Goal: Task Accomplishment & Management: Manage account settings

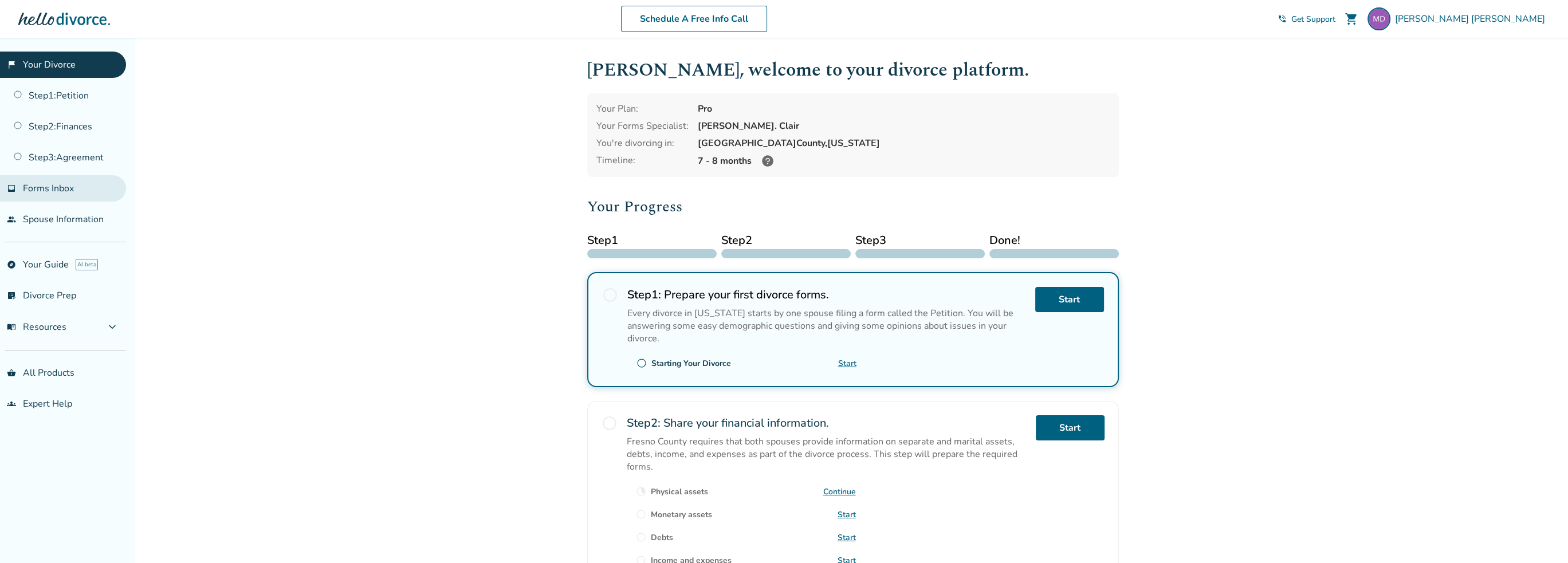
click at [25, 183] on span "Forms Inbox" at bounding box center [49, 188] width 51 height 13
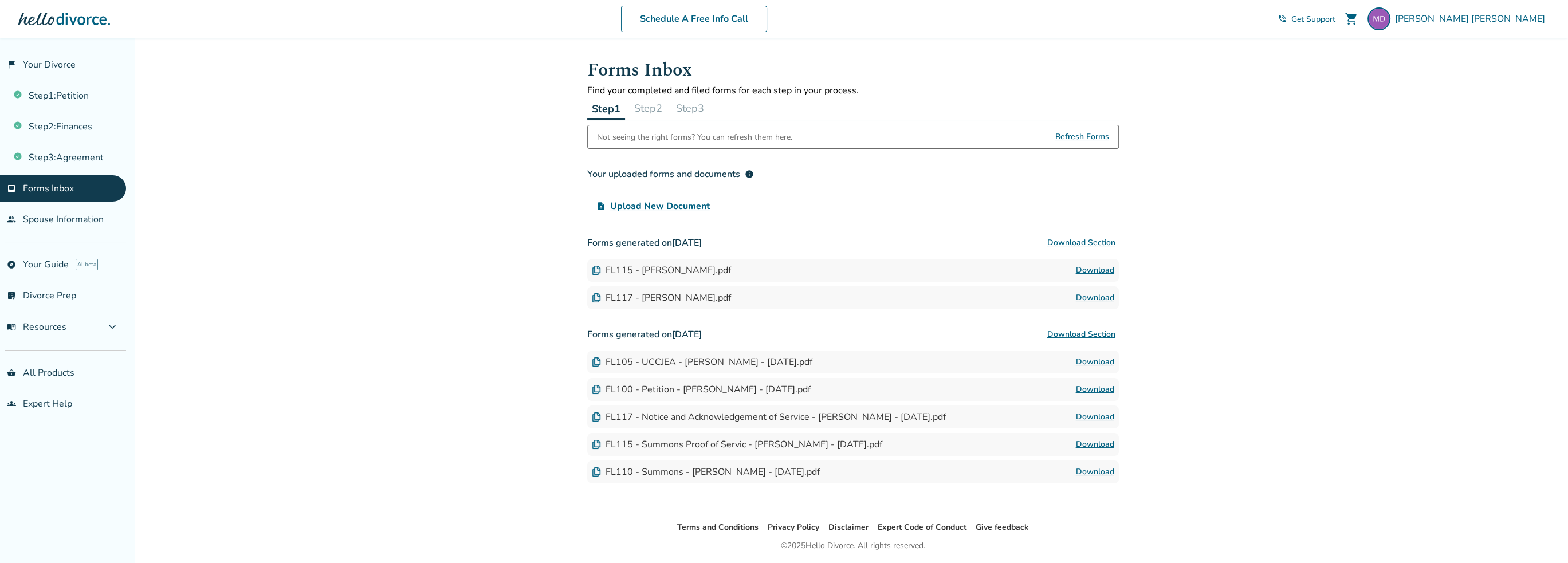
click at [699, 107] on button "Step 3" at bounding box center [690, 108] width 37 height 23
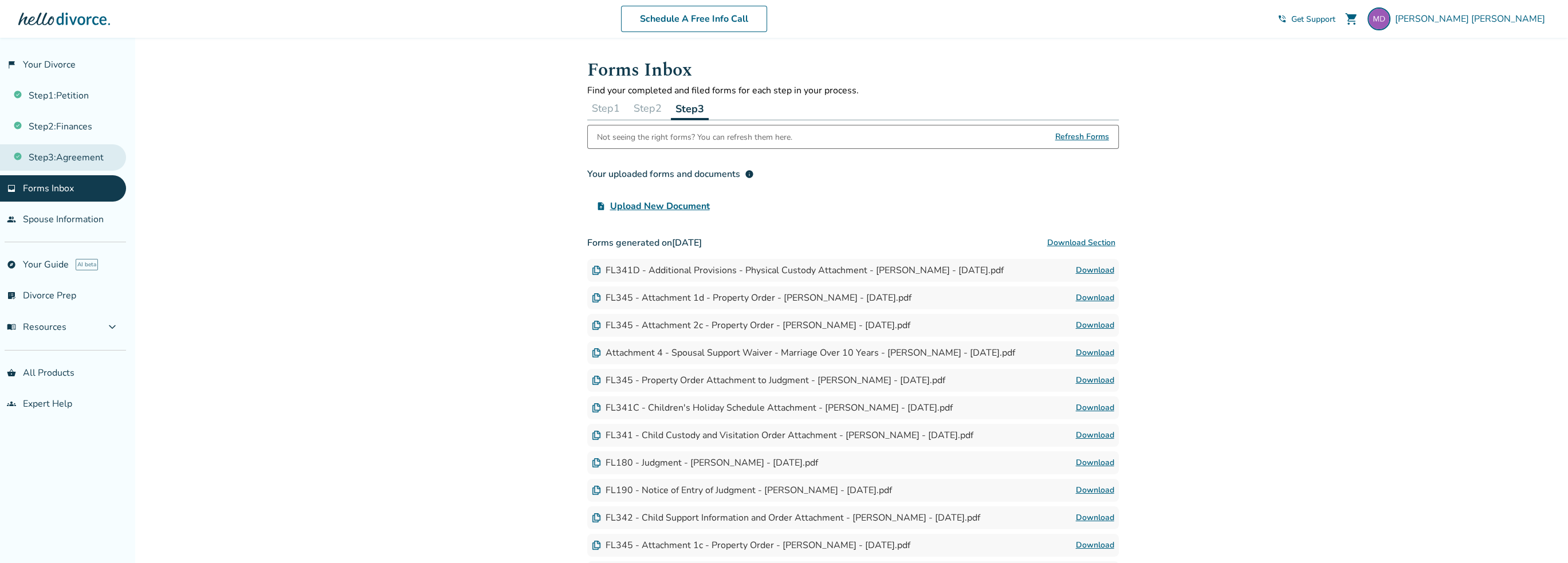
click at [77, 165] on link "Step 3 : Agreement" at bounding box center [63, 157] width 126 height 26
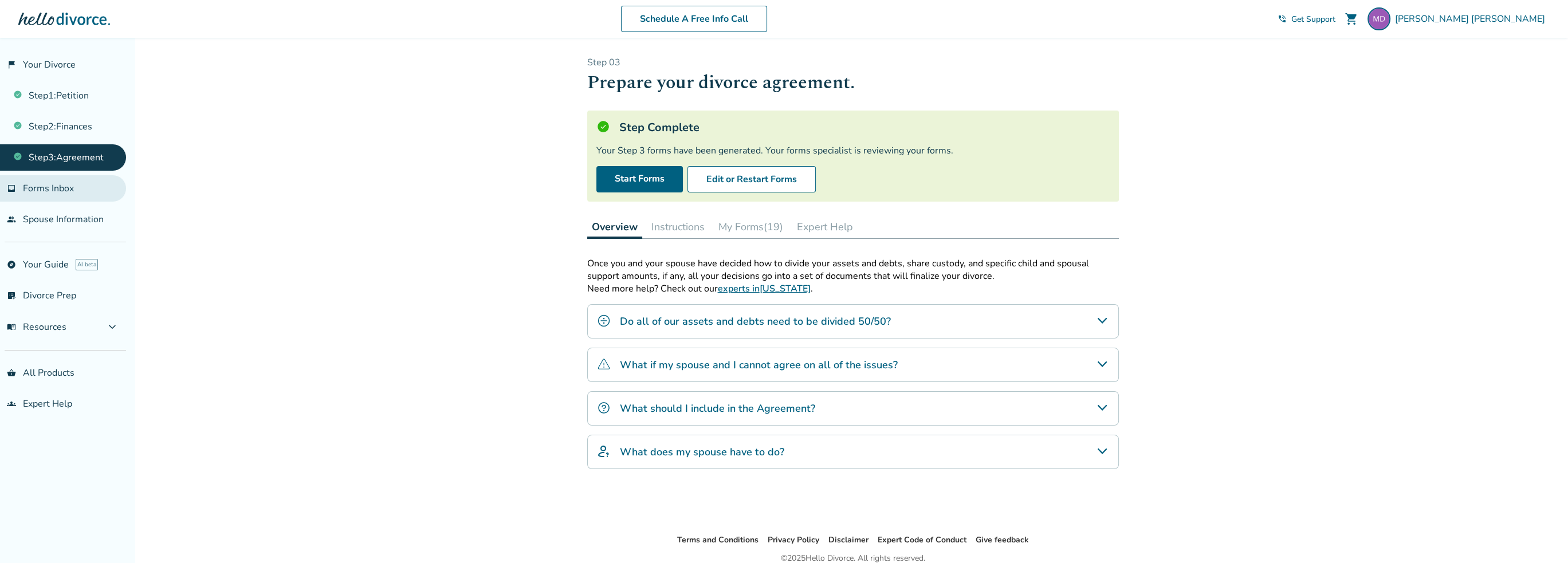
click at [63, 194] on link "inbox Forms Inbox" at bounding box center [63, 188] width 126 height 26
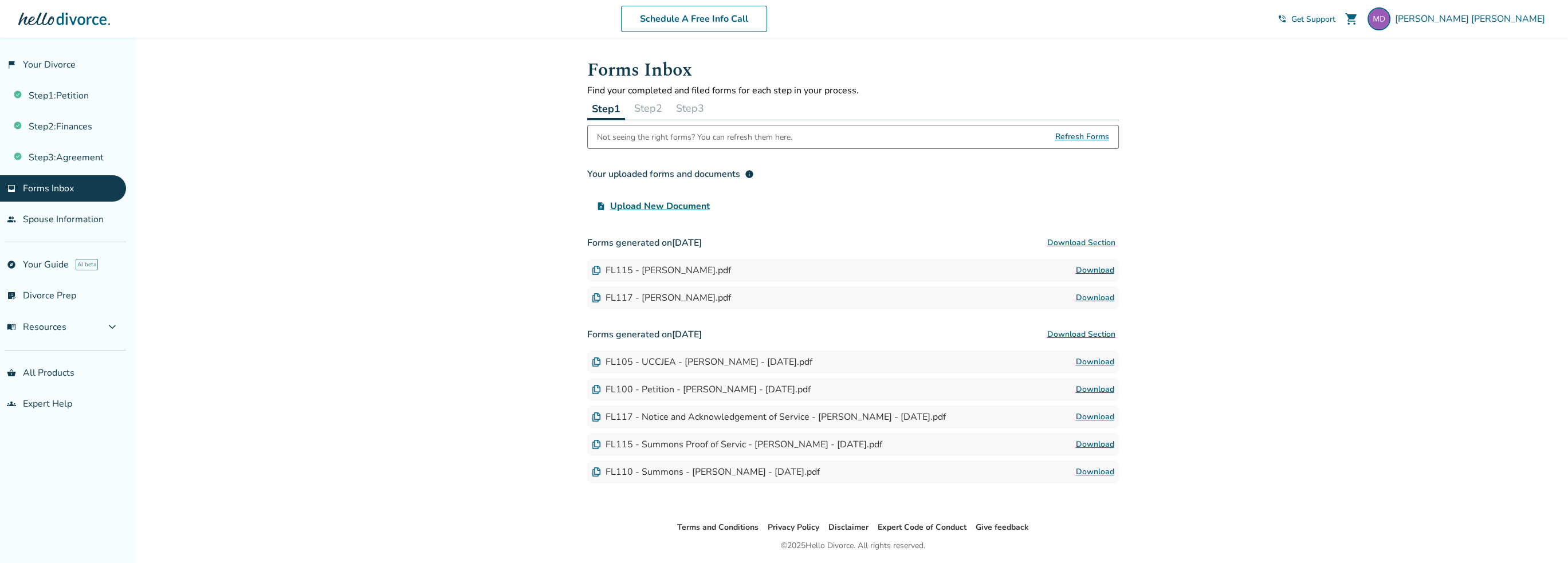
click at [648, 112] on button "Step 2" at bounding box center [648, 108] width 37 height 23
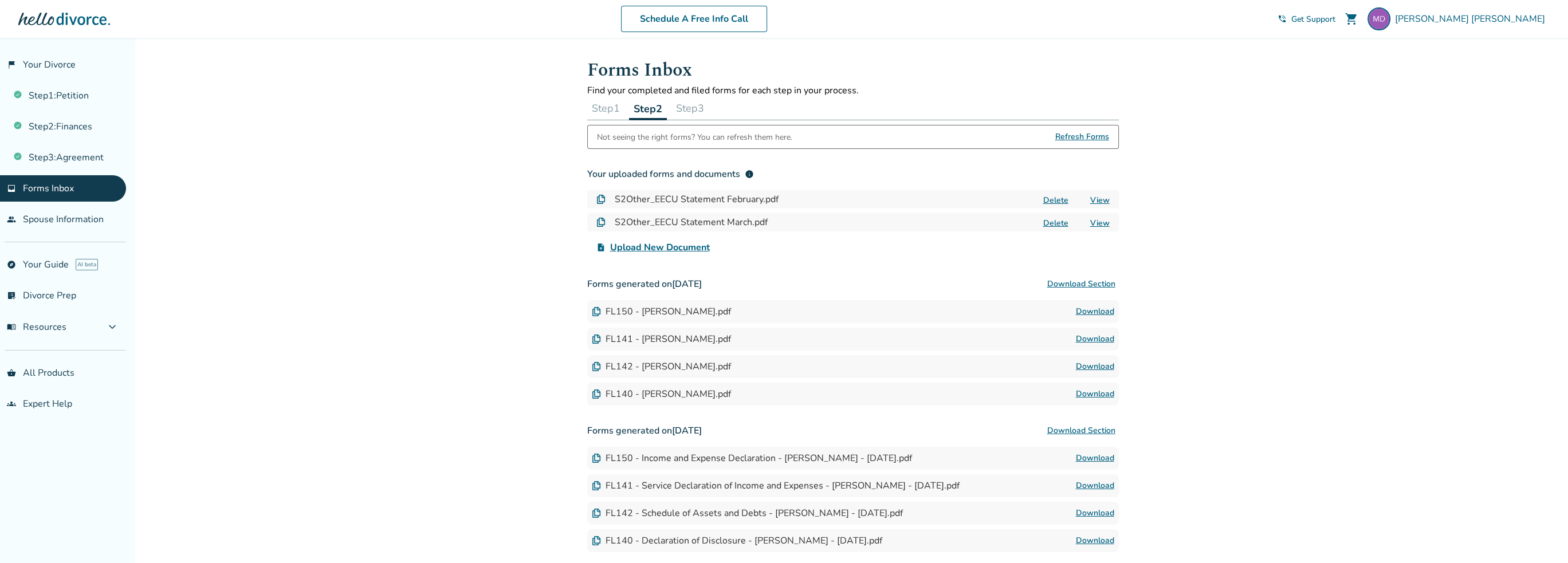
click at [694, 105] on button "Step 3" at bounding box center [690, 108] width 37 height 23
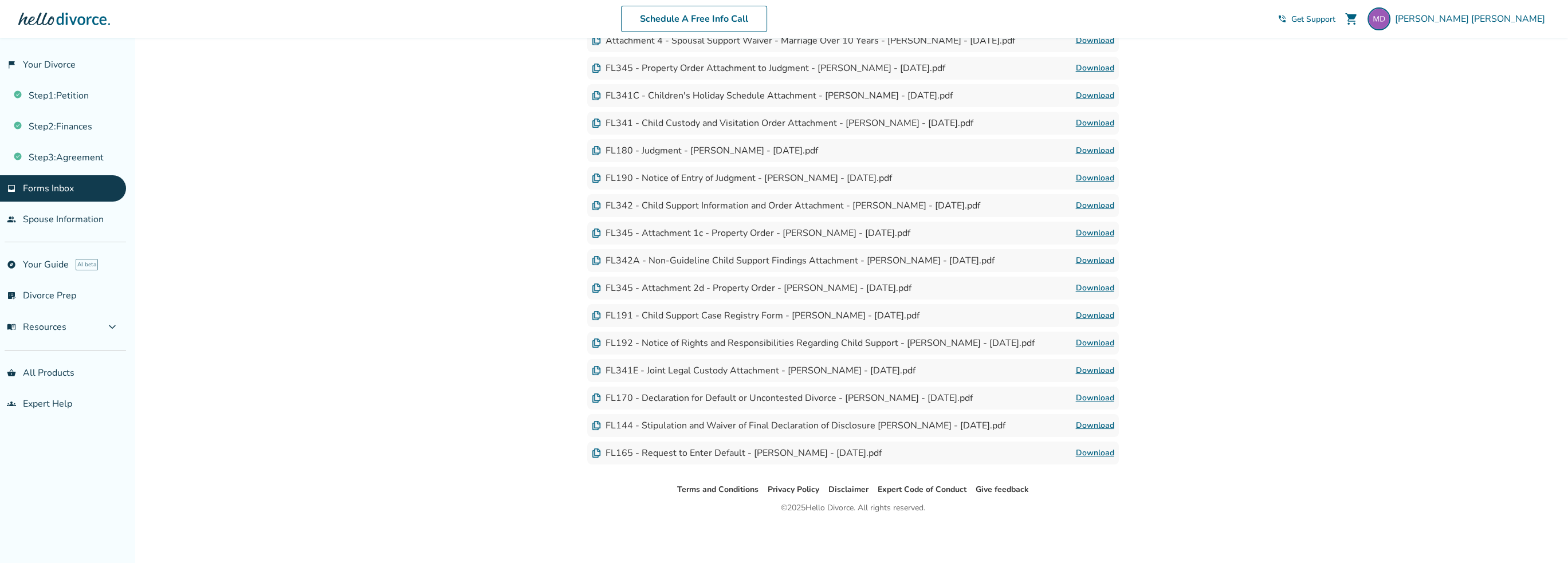
scroll to position [323, 0]
click at [101, 327] on button "menu_book Resources expand_more" at bounding box center [63, 327] width 126 height 27
click at [101, 327] on button "menu_book Resources expand_less" at bounding box center [63, 327] width 126 height 27
click at [1526, 23] on span "[PERSON_NAME]" at bounding box center [1472, 19] width 155 height 13
click at [1427, 88] on link "Profile" at bounding box center [1429, 99] width 27 height 22
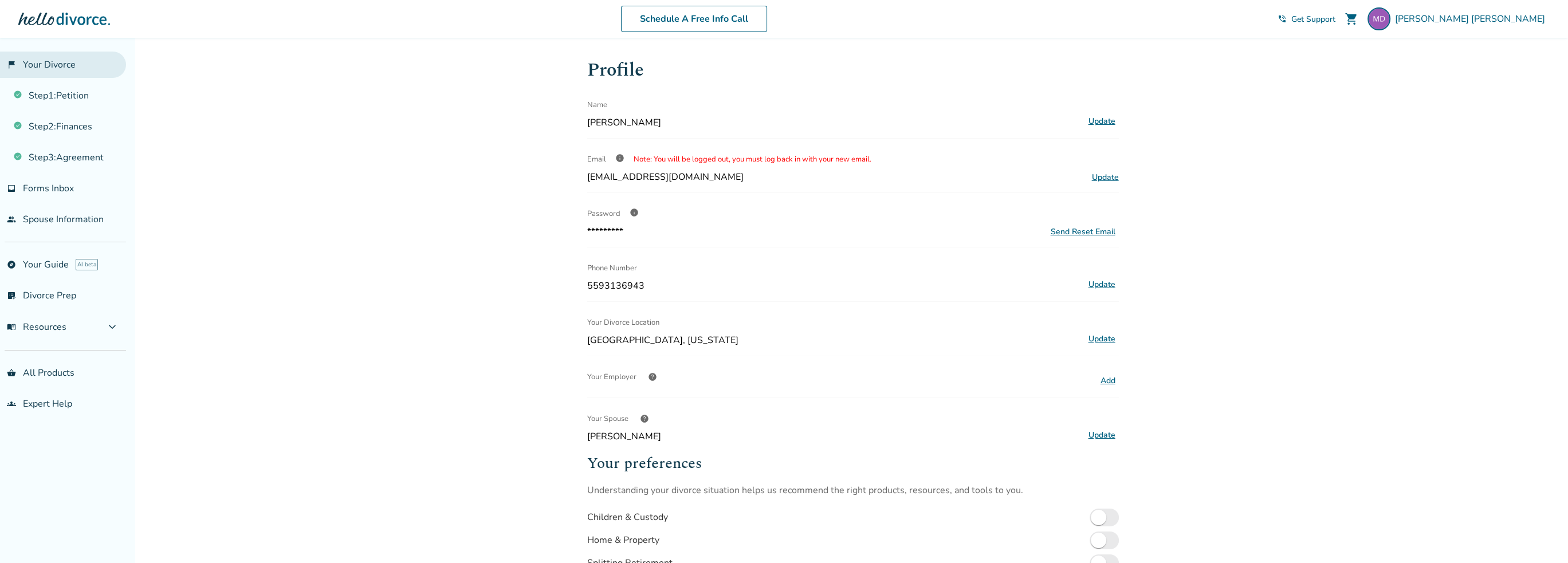
click at [61, 66] on link "flag_2 Your Divorce" at bounding box center [63, 65] width 126 height 26
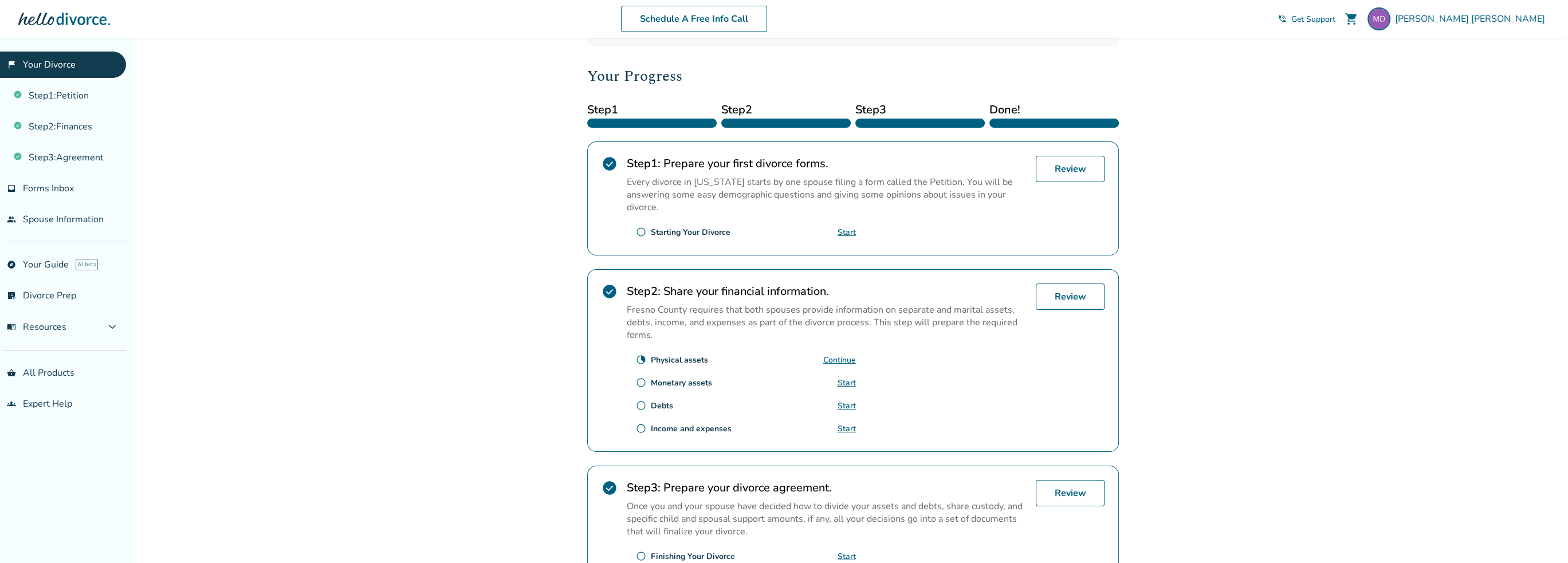
scroll to position [265, 0]
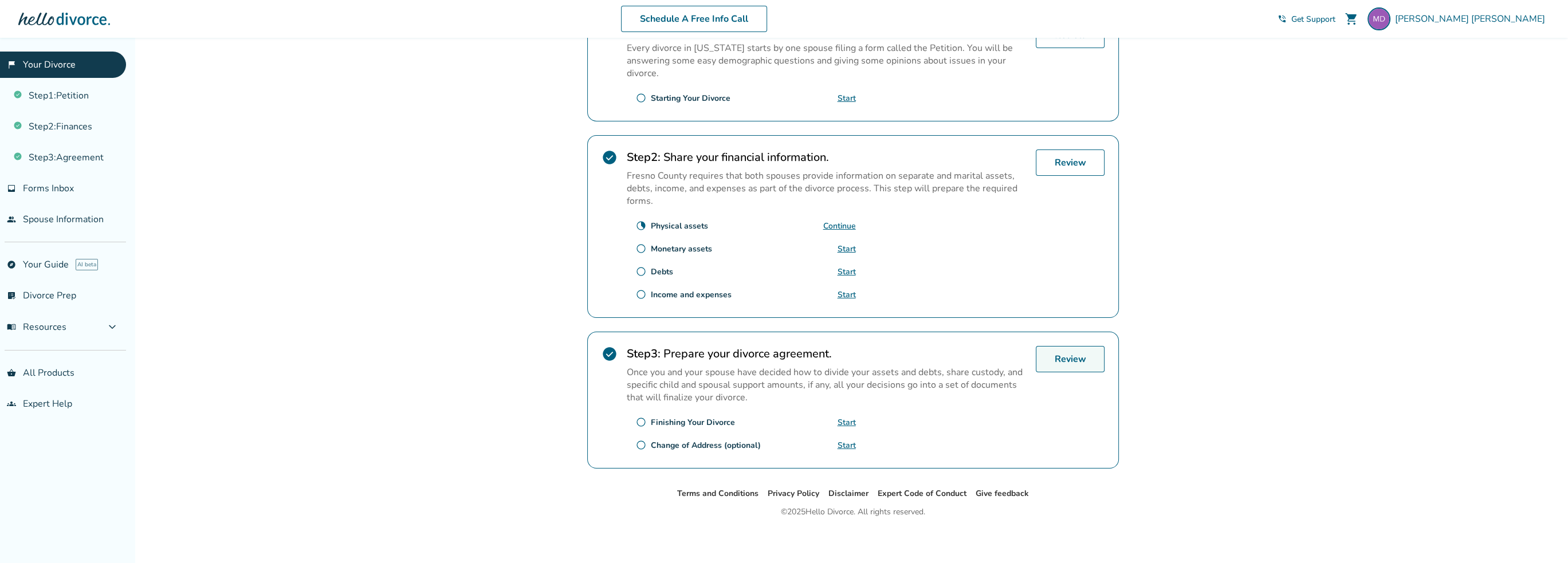
click at [1061, 366] on link "Review" at bounding box center [1070, 358] width 69 height 26
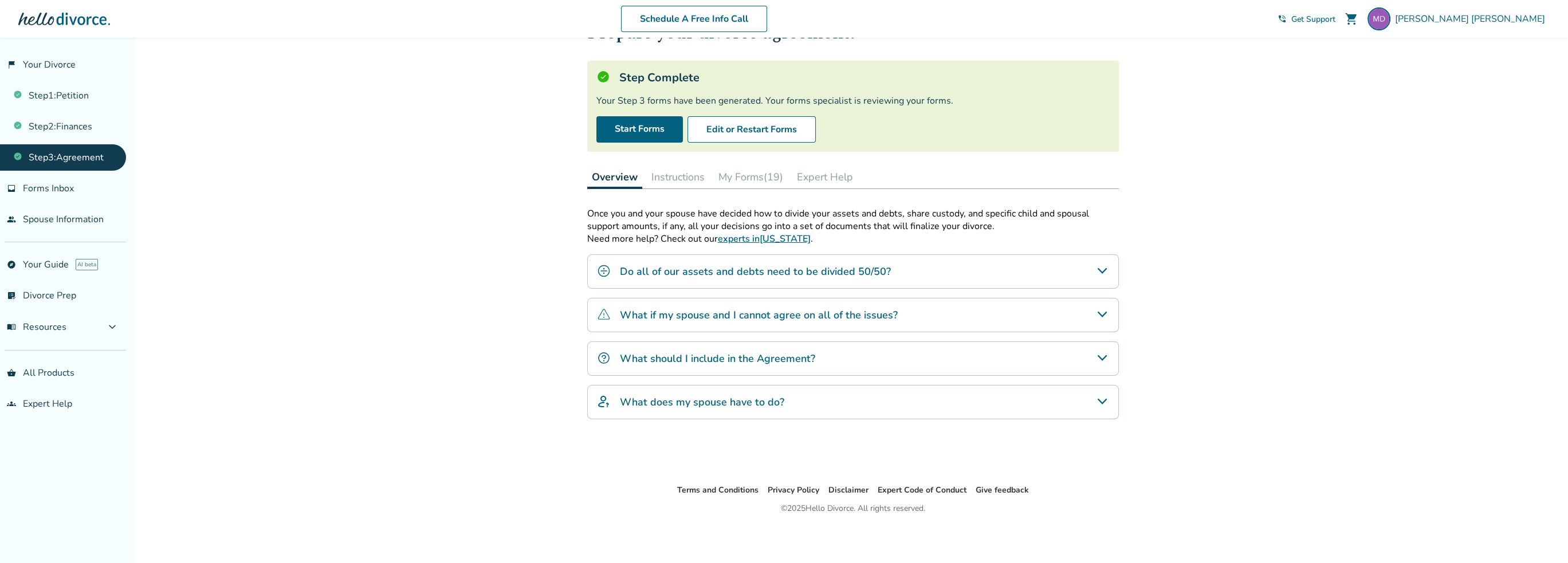
click at [753, 173] on button "My Forms (19)" at bounding box center [751, 177] width 74 height 23
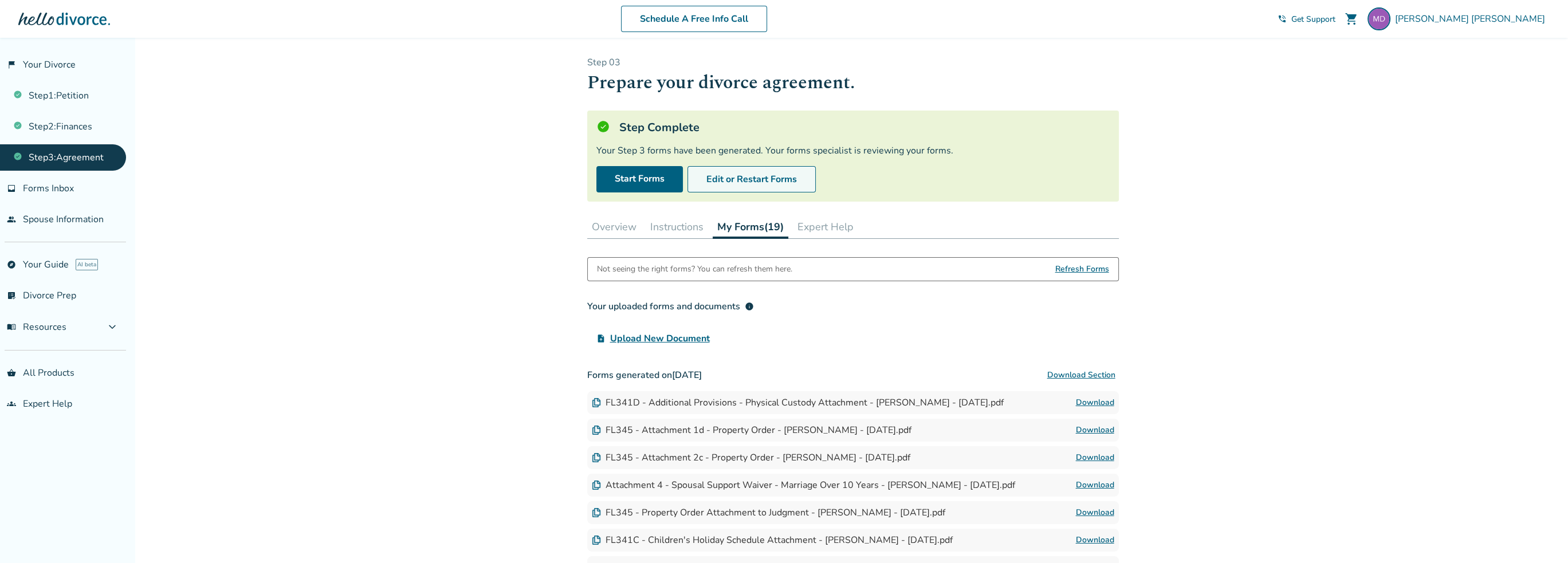
click at [794, 186] on button "Edit or Restart Forms" at bounding box center [751, 179] width 128 height 26
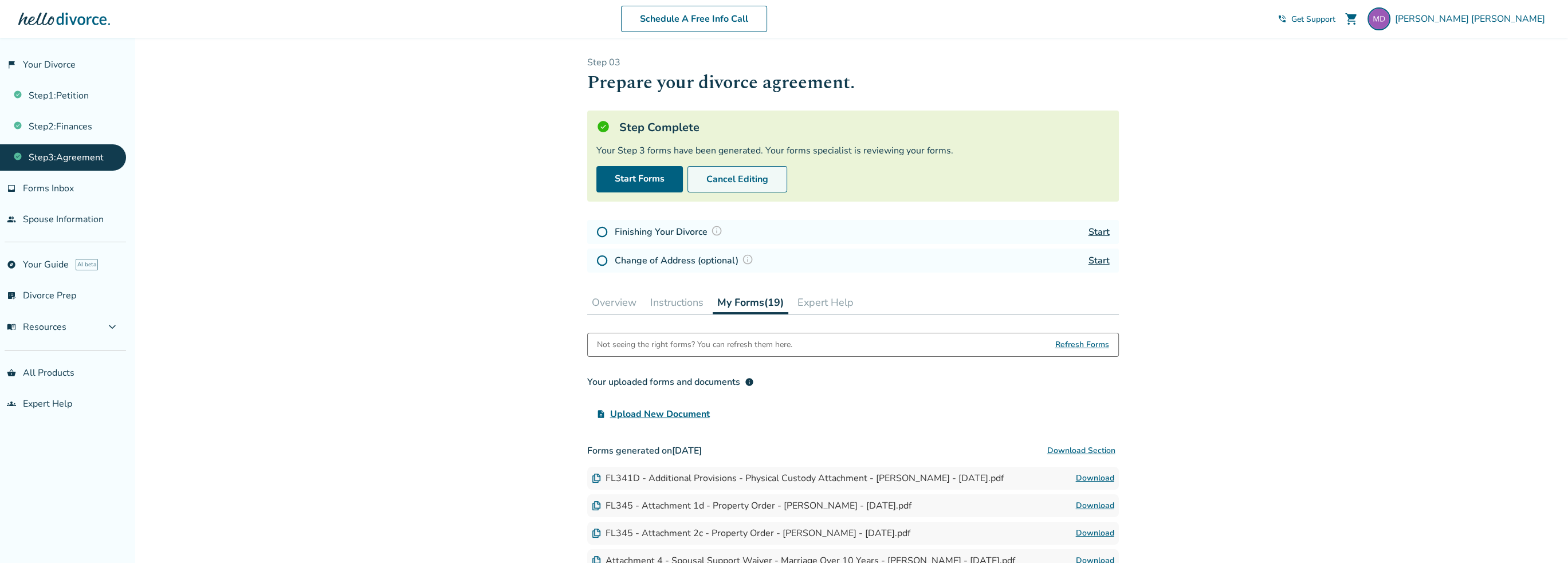
click at [769, 186] on button "Cancel Editing" at bounding box center [737, 179] width 100 height 26
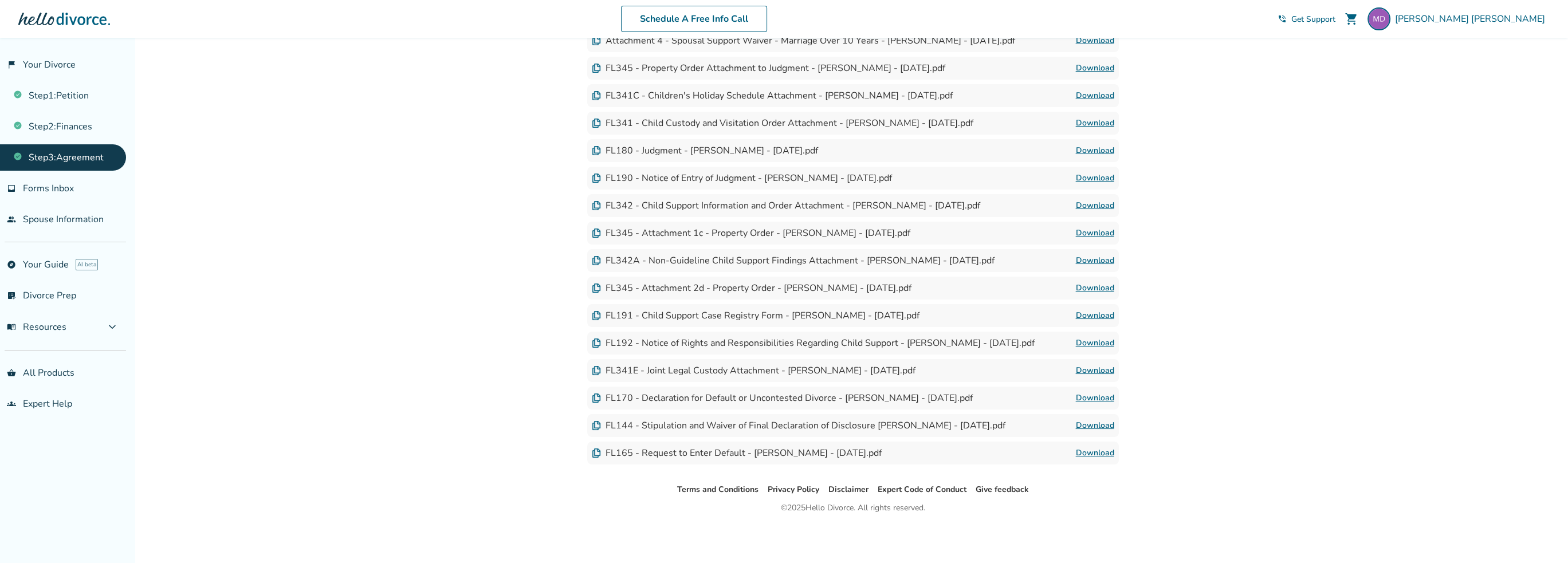
scroll to position [454, 0]
